Goal: Entertainment & Leisure: Consume media (video, audio)

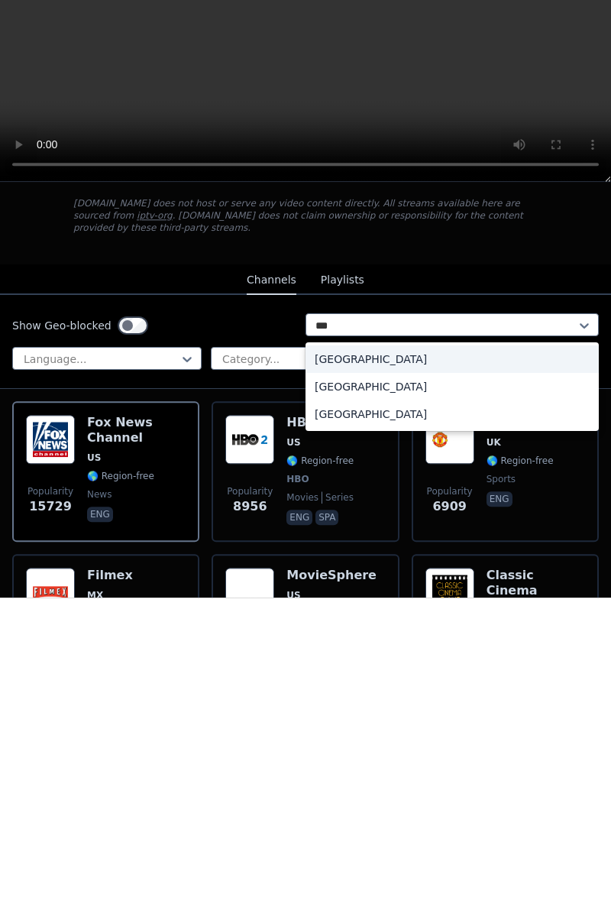
click at [406, 679] on div "[GEOGRAPHIC_DATA]" at bounding box center [451, 692] width 293 height 27
type input "***"
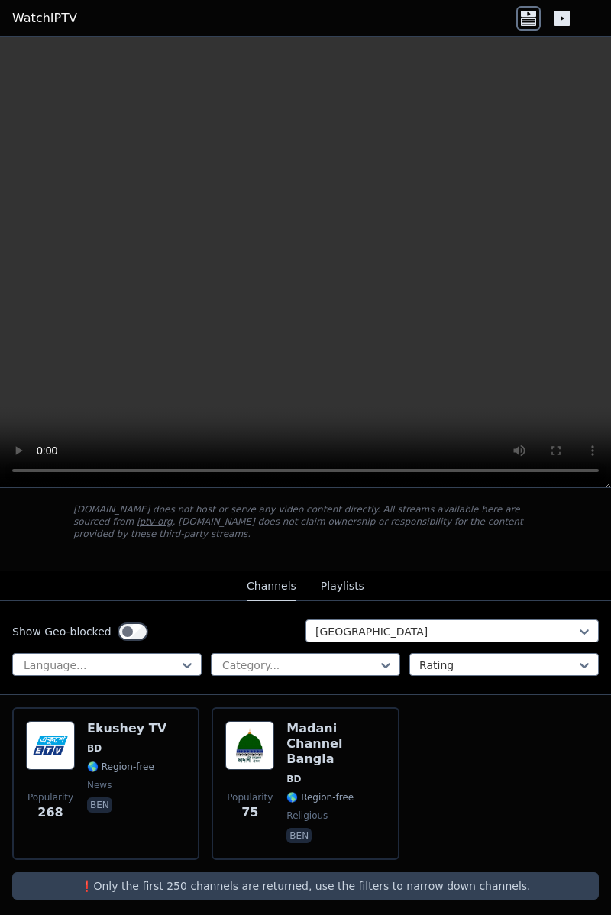
scroll to position [66, 0]
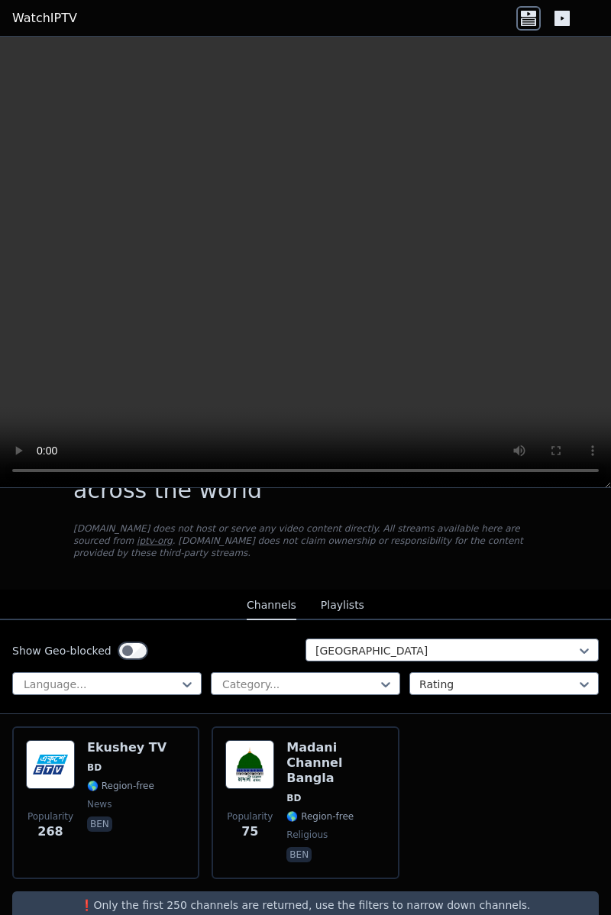
click at [124, 740] on h6 "Ekushey TV" at bounding box center [126, 747] width 79 height 15
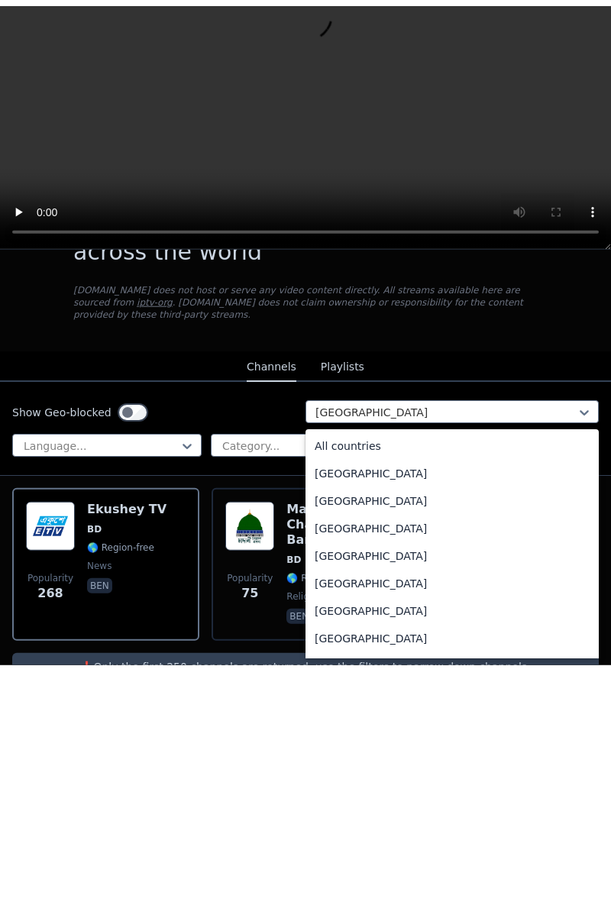
scroll to position [196, 0]
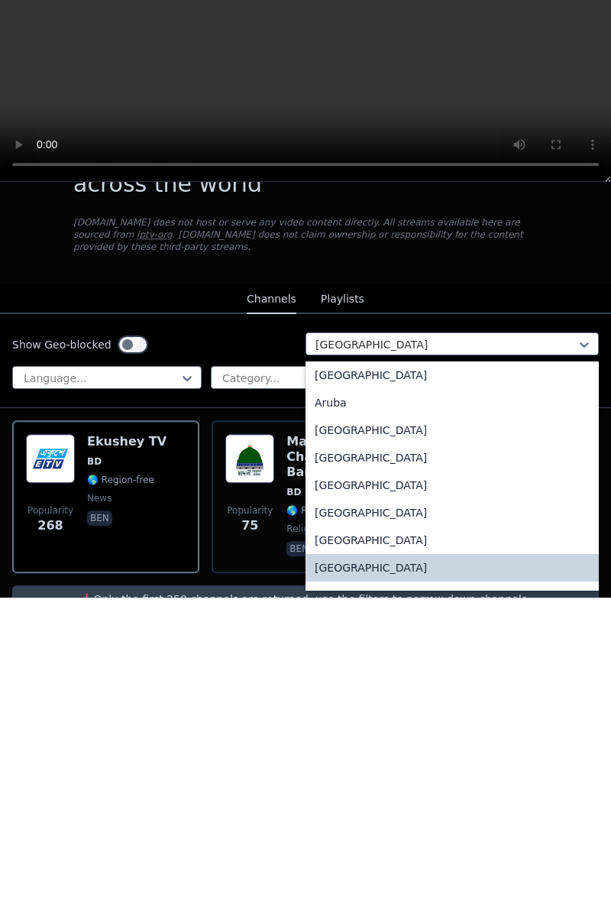
click at [359, 597] on button "Playlists" at bounding box center [343, 605] width 44 height 29
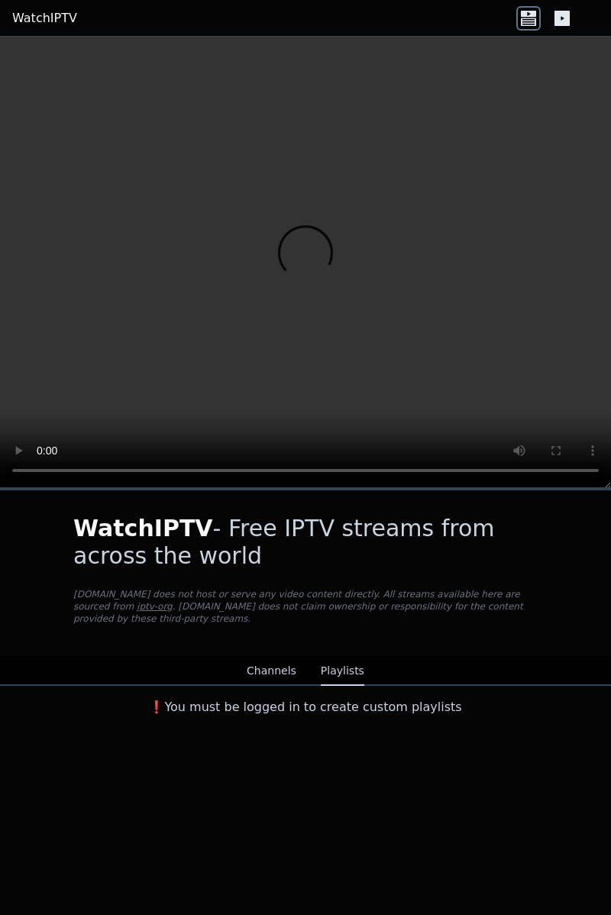
scroll to position [0, 0]
click at [278, 657] on button "Channels" at bounding box center [272, 671] width 50 height 29
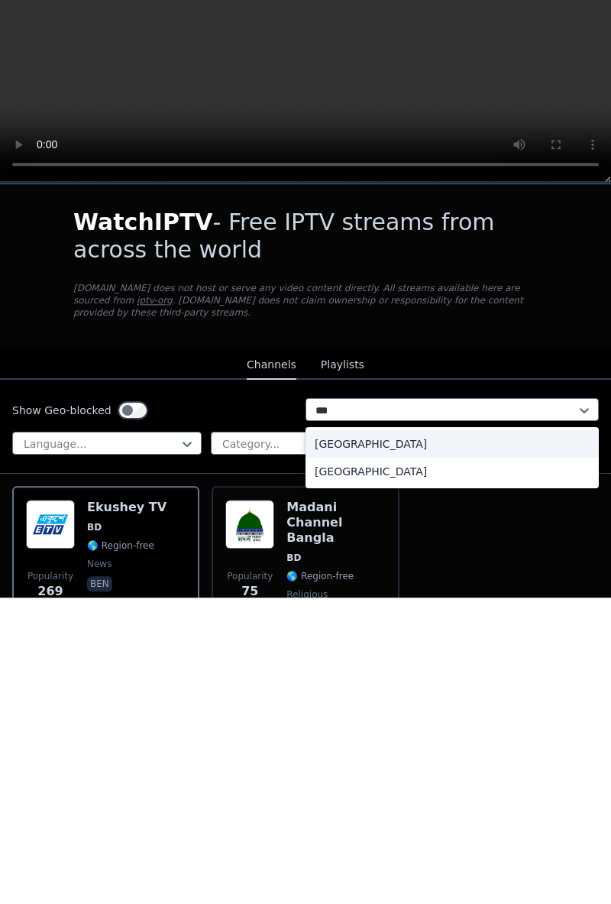
click at [394, 739] on div "[GEOGRAPHIC_DATA]" at bounding box center [451, 749] width 293 height 27
type input "***"
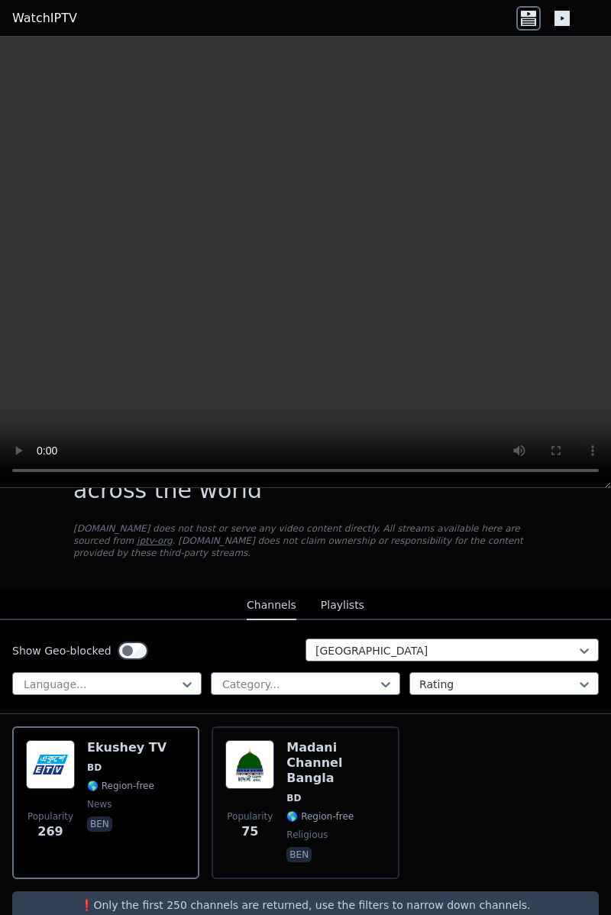
scroll to position [66, 0]
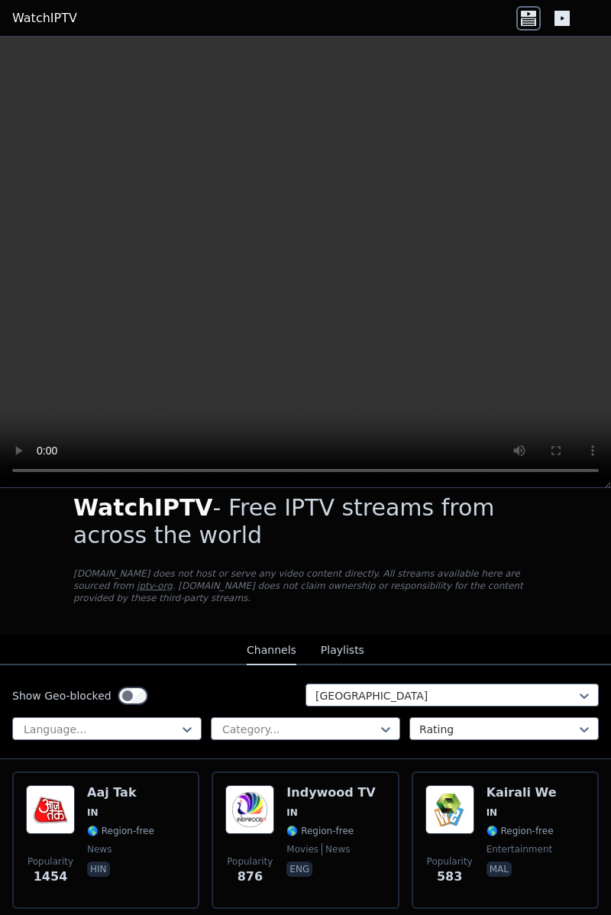
scroll to position [22, 0]
